Goal: Check status: Check status

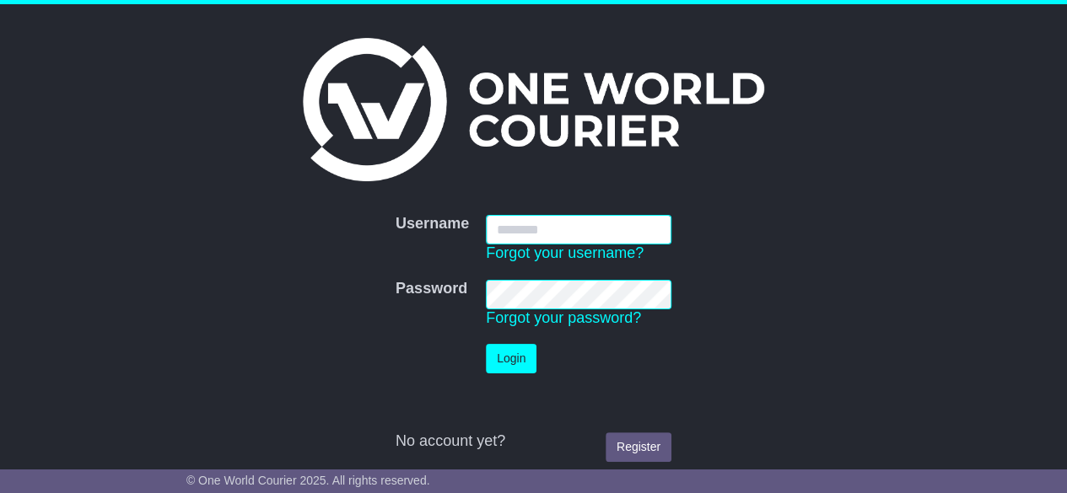
type input "********"
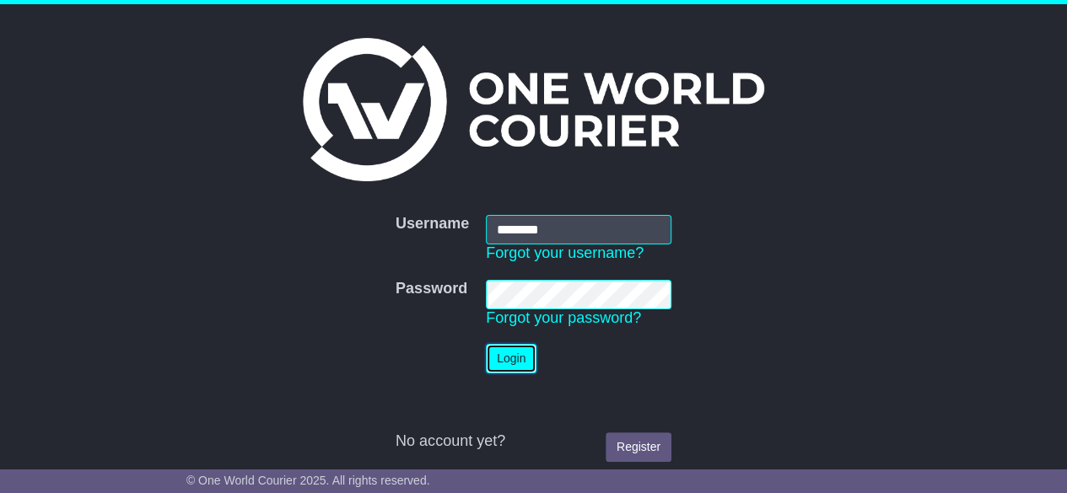
click at [520, 369] on button "Login" at bounding box center [511, 359] width 51 height 30
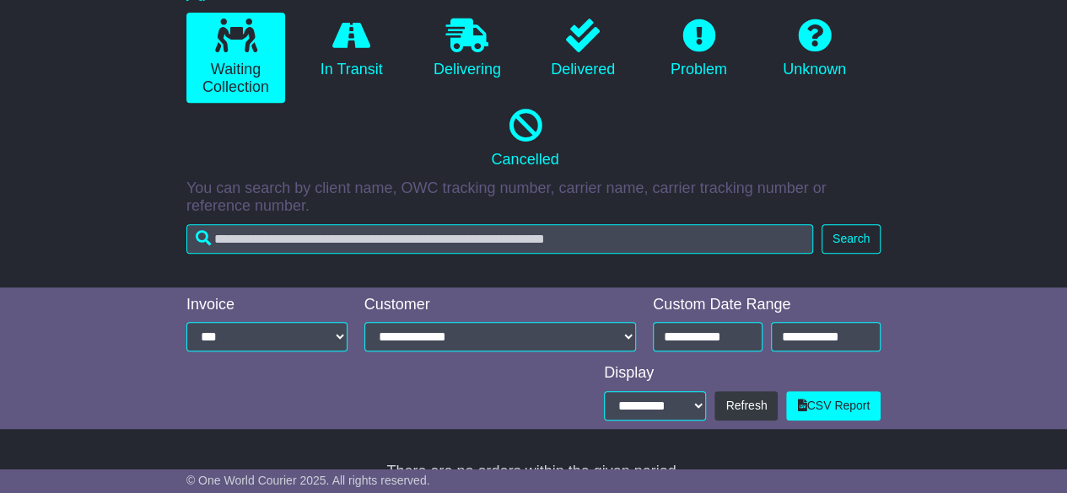
scroll to position [412, 0]
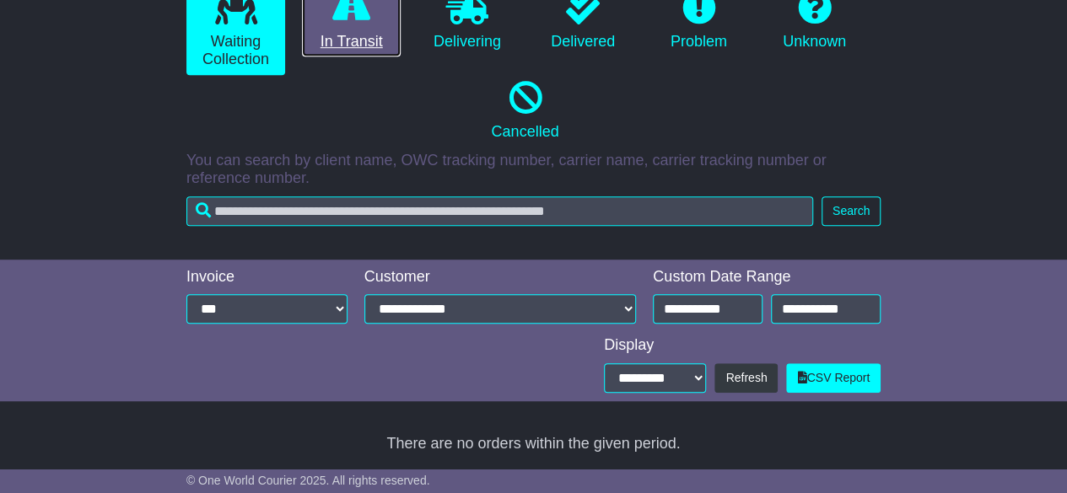
click at [357, 30] on link "In Transit" at bounding box center [351, 21] width 99 height 73
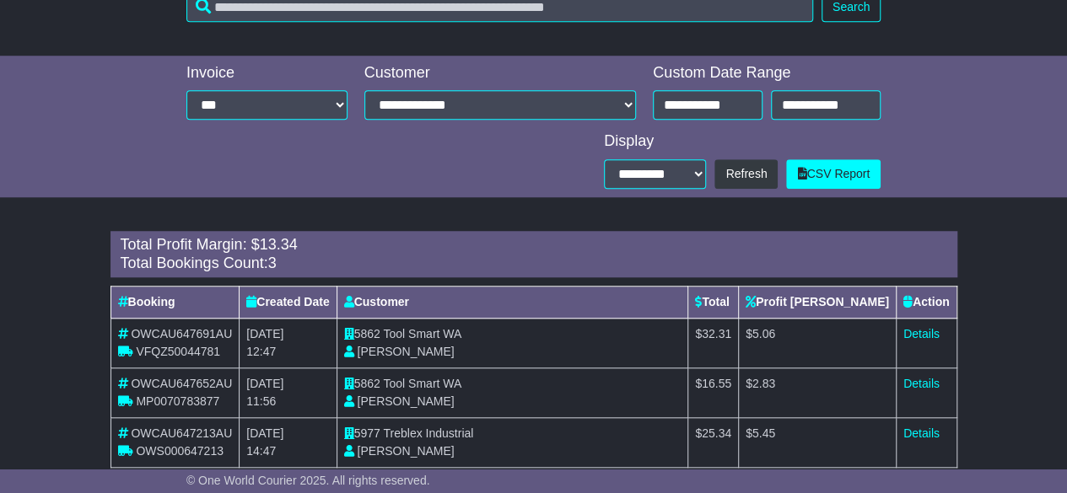
scroll to position [647, 0]
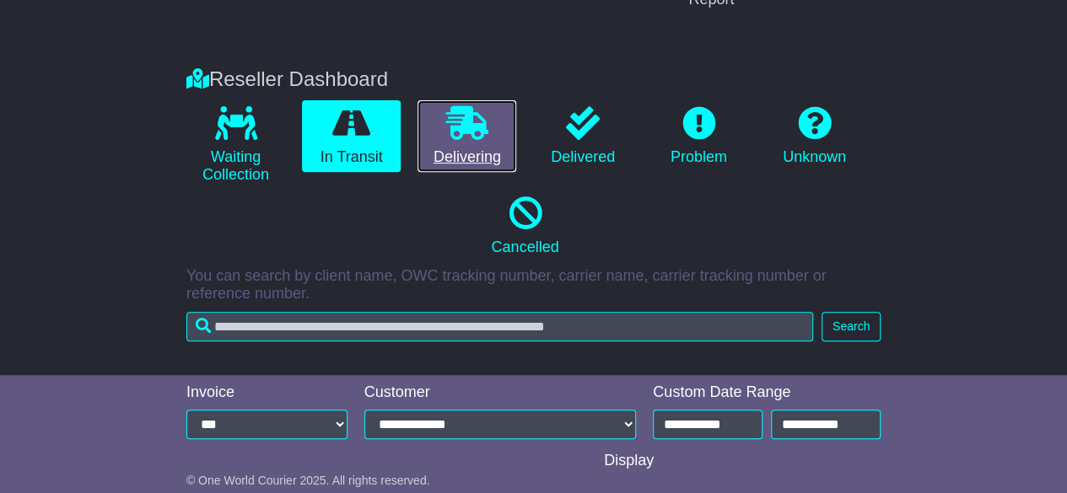
click at [438, 143] on link "Delivering" at bounding box center [466, 136] width 99 height 73
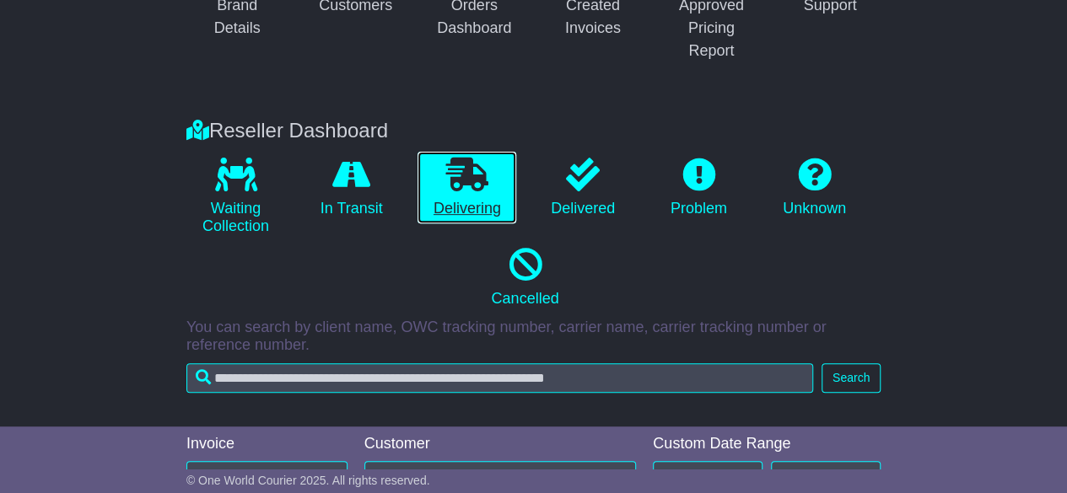
scroll to position [243, 0]
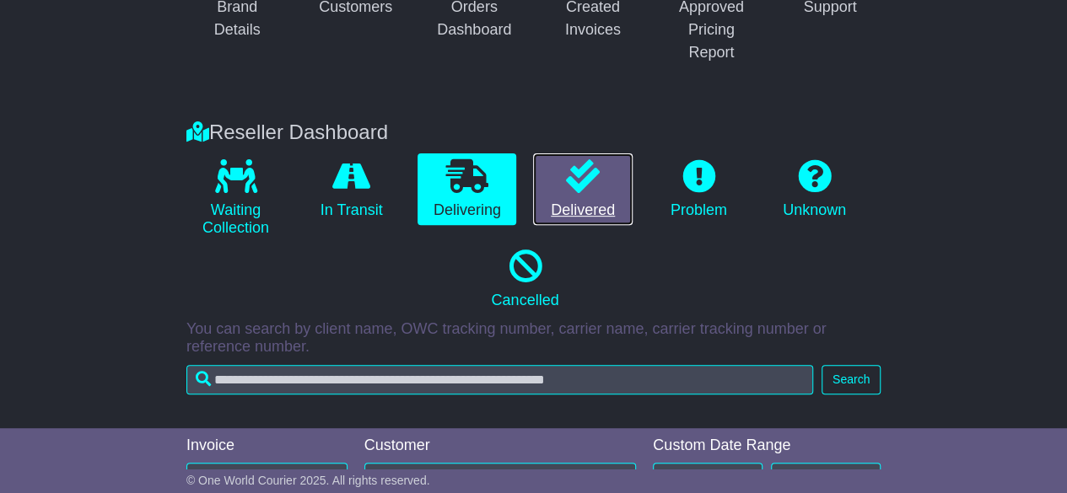
click at [554, 166] on link "Delivered" at bounding box center [582, 189] width 99 height 73
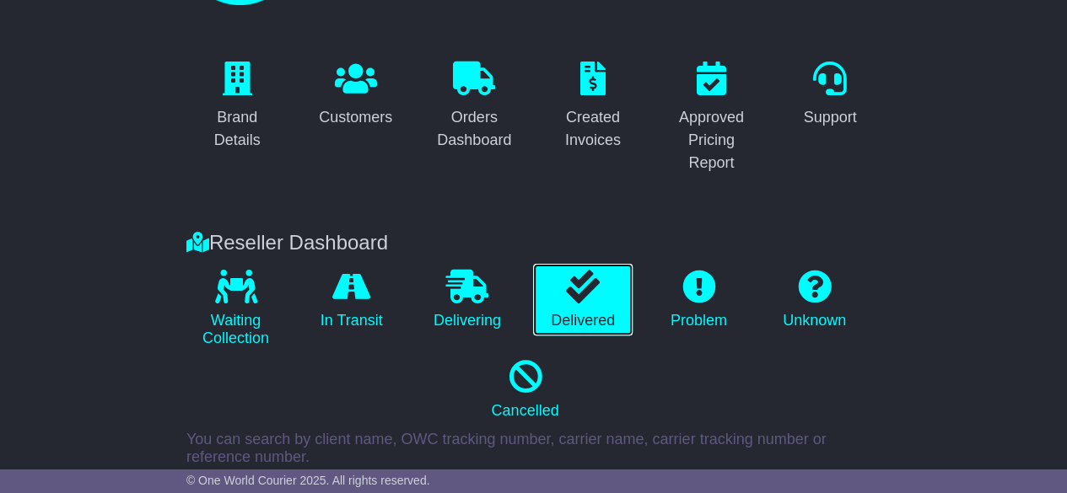
scroll to position [0, 0]
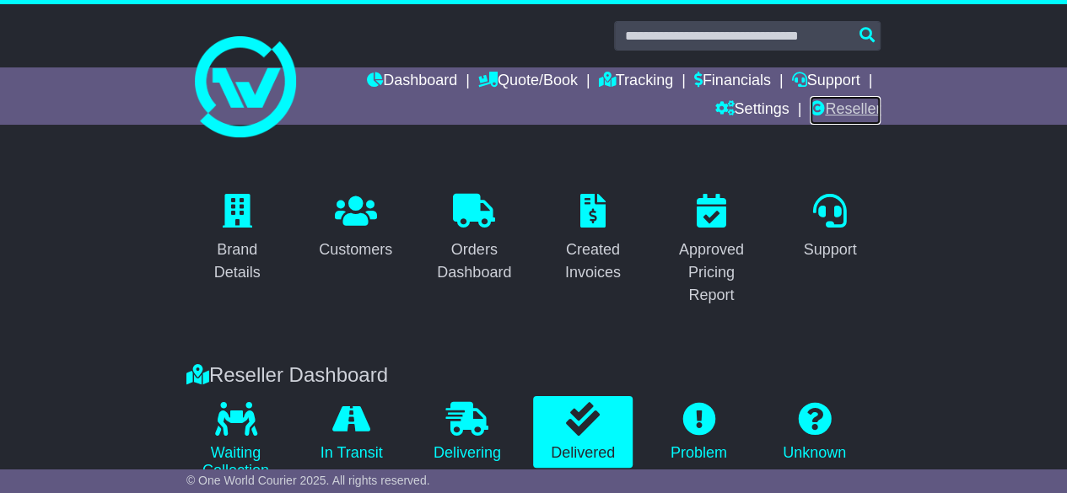
click at [842, 112] on link "Reseller" at bounding box center [845, 110] width 71 height 29
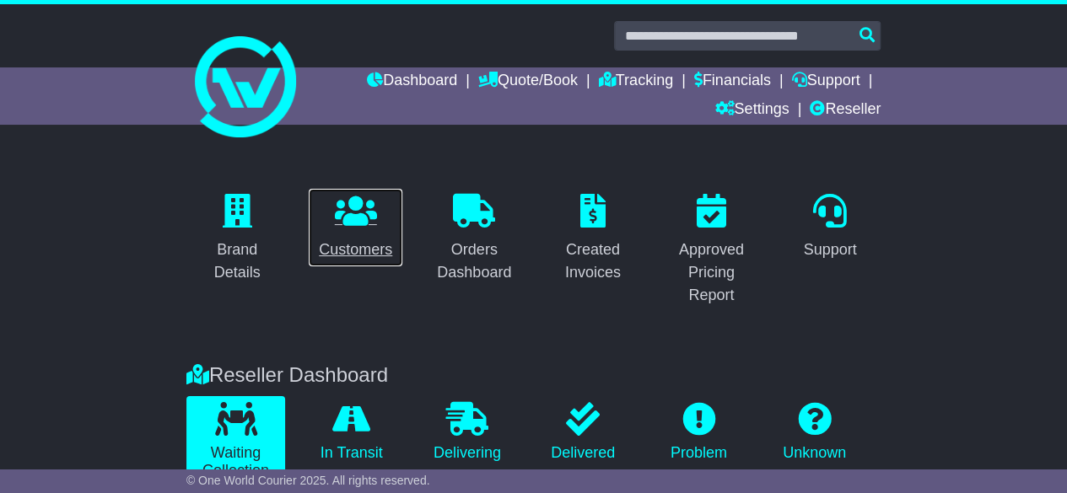
click at [380, 240] on div "Customers" at bounding box center [355, 250] width 73 height 23
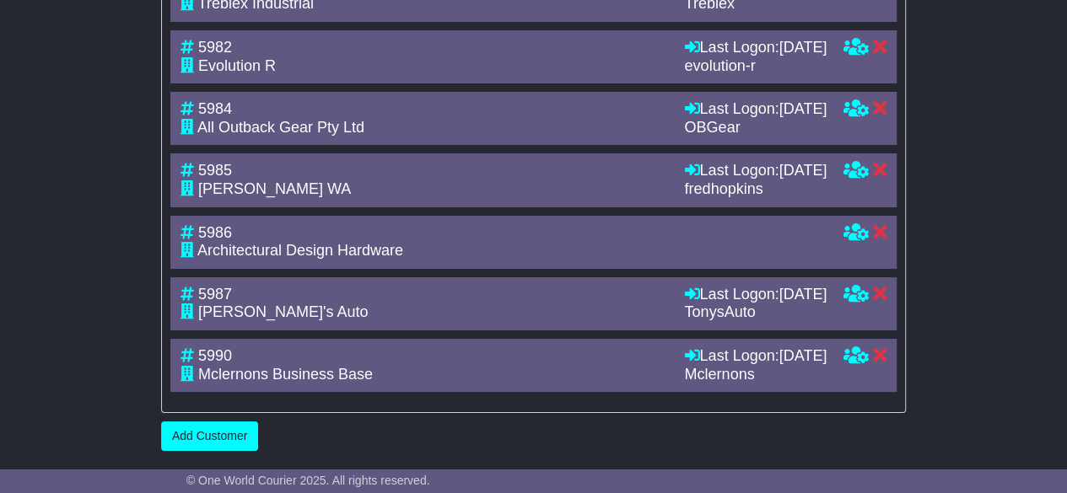
scroll to position [3304, 0]
